Goal: Information Seeking & Learning: Learn about a topic

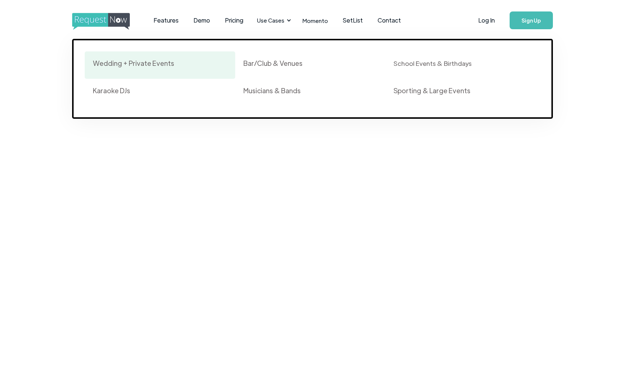
click at [140, 65] on div "Wedding + Private Events" at bounding box center [133, 63] width 81 height 9
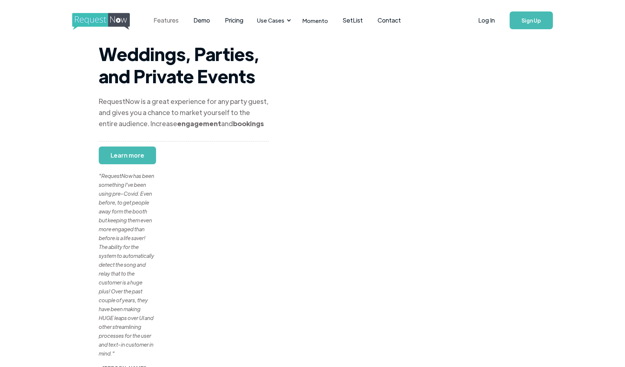
click at [167, 22] on link "Features" at bounding box center [166, 20] width 40 height 23
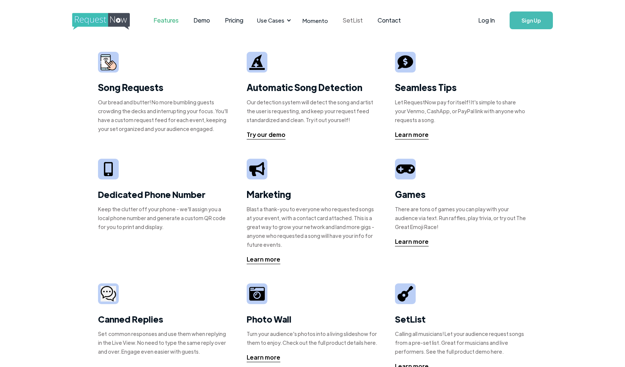
click at [354, 19] on link "SetList" at bounding box center [352, 20] width 35 height 23
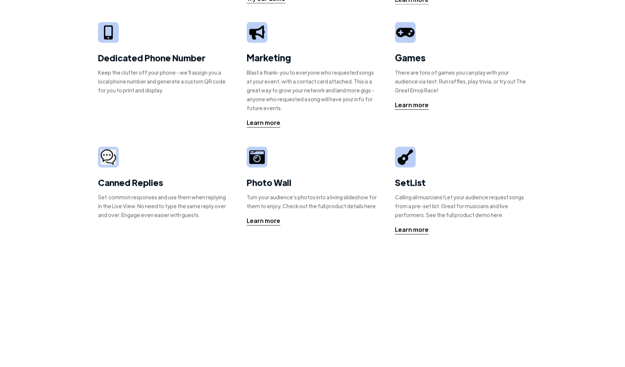
scroll to position [222, 0]
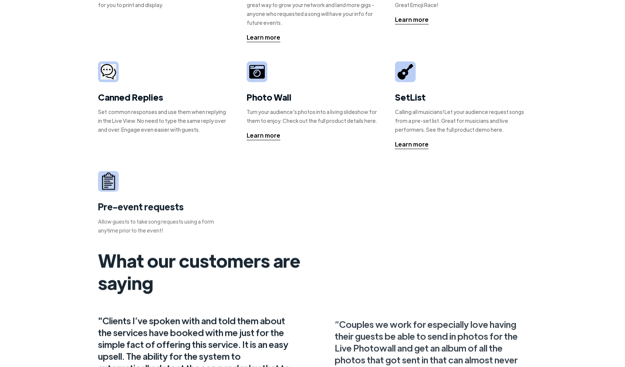
drag, startPoint x: 228, startPoint y: 189, endPoint x: 227, endPoint y: 185, distance: 4.2
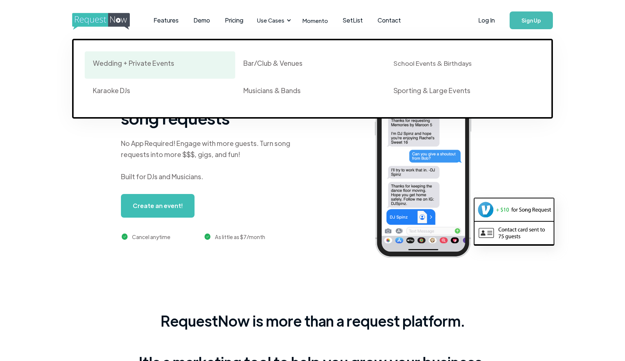
click at [127, 64] on div "Wedding + Private Events" at bounding box center [133, 63] width 81 height 9
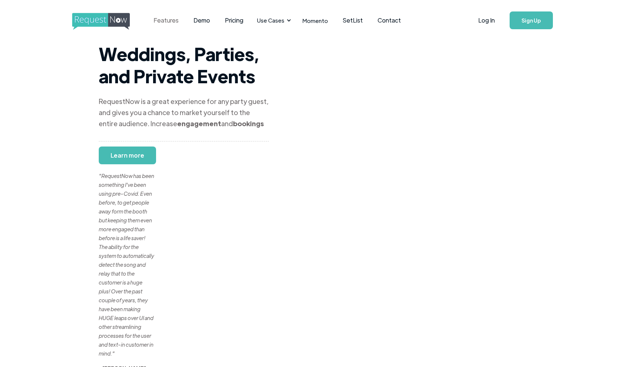
click at [166, 23] on link "Features" at bounding box center [166, 20] width 40 height 23
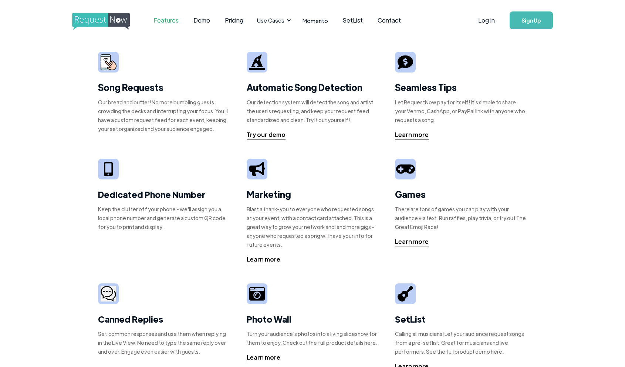
click at [94, 22] on img "home" at bounding box center [107, 21] width 71 height 17
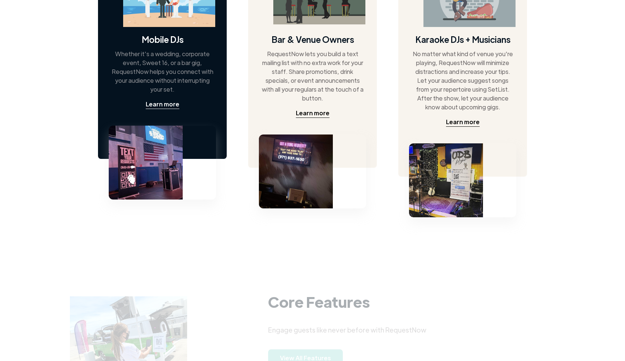
scroll to position [444, 0]
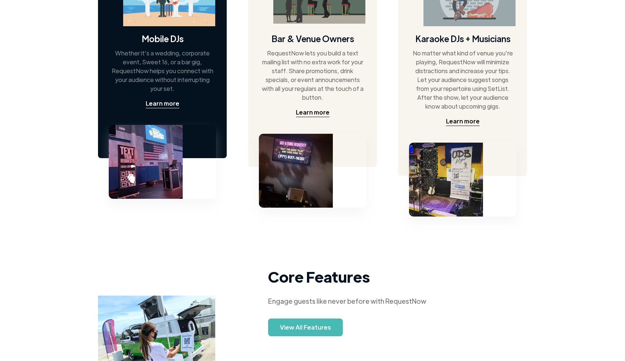
click at [211, 110] on div "Mobile DJs Whether it's a wedding, corporate event, Sweet 16, or a bar gig, Req…" at bounding box center [162, 52] width 129 height 211
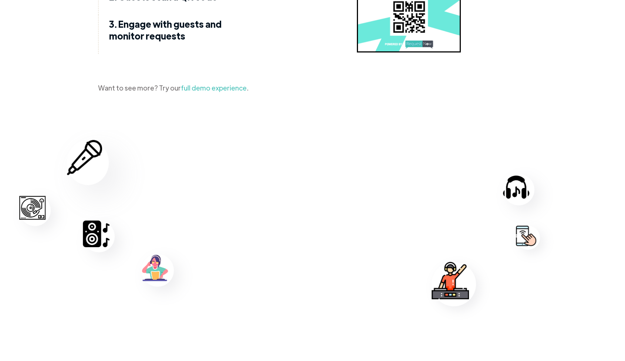
scroll to position [1109, 0]
